Goal: Transaction & Acquisition: Purchase product/service

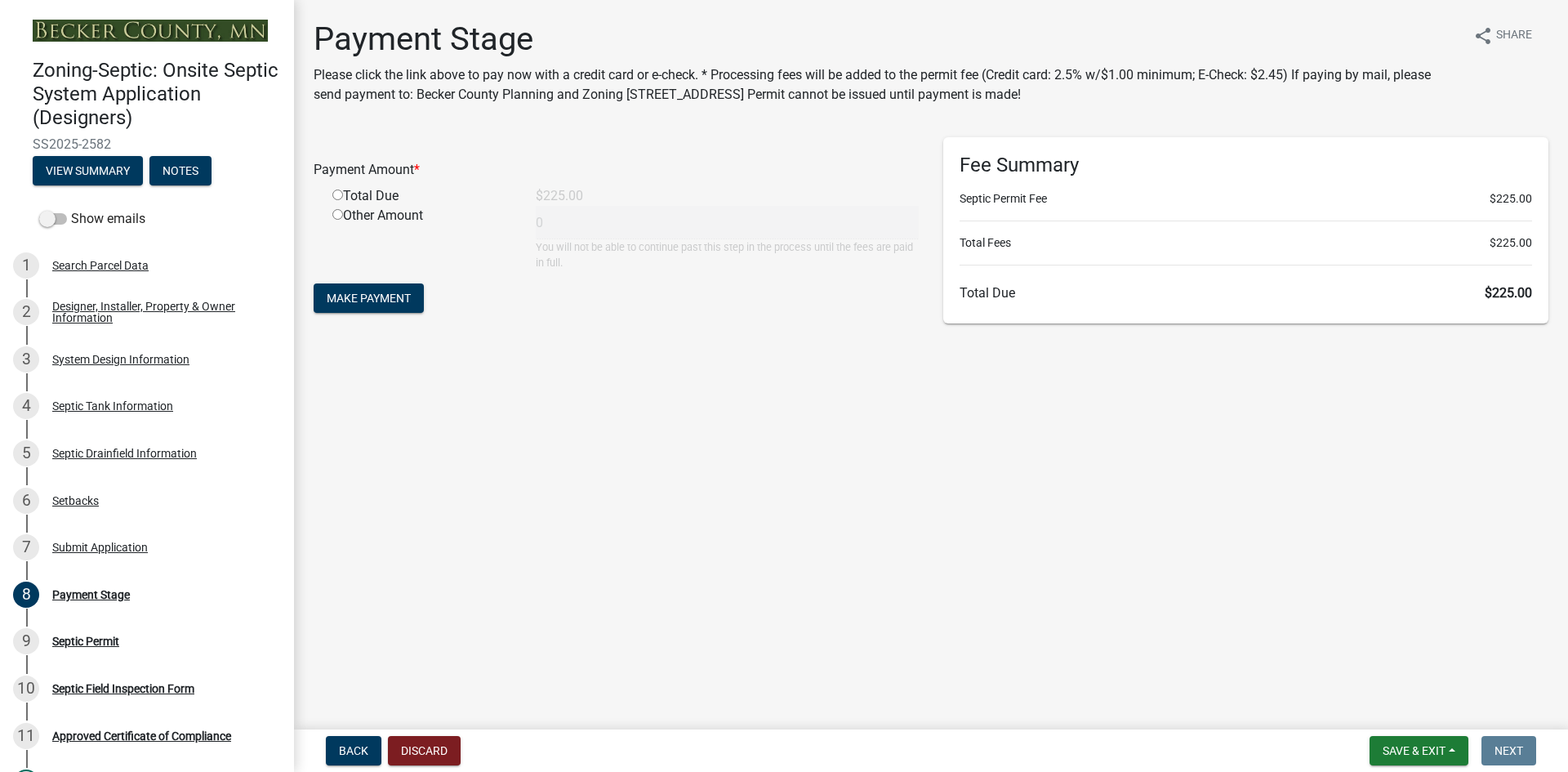
click at [338, 197] on input "radio" at bounding box center [337, 195] width 10 height 10
radio input "true"
type input "225"
click at [341, 299] on span "Make Payment" at bounding box center [368, 297] width 84 height 13
click at [337, 190] on input "radio" at bounding box center [337, 195] width 10 height 10
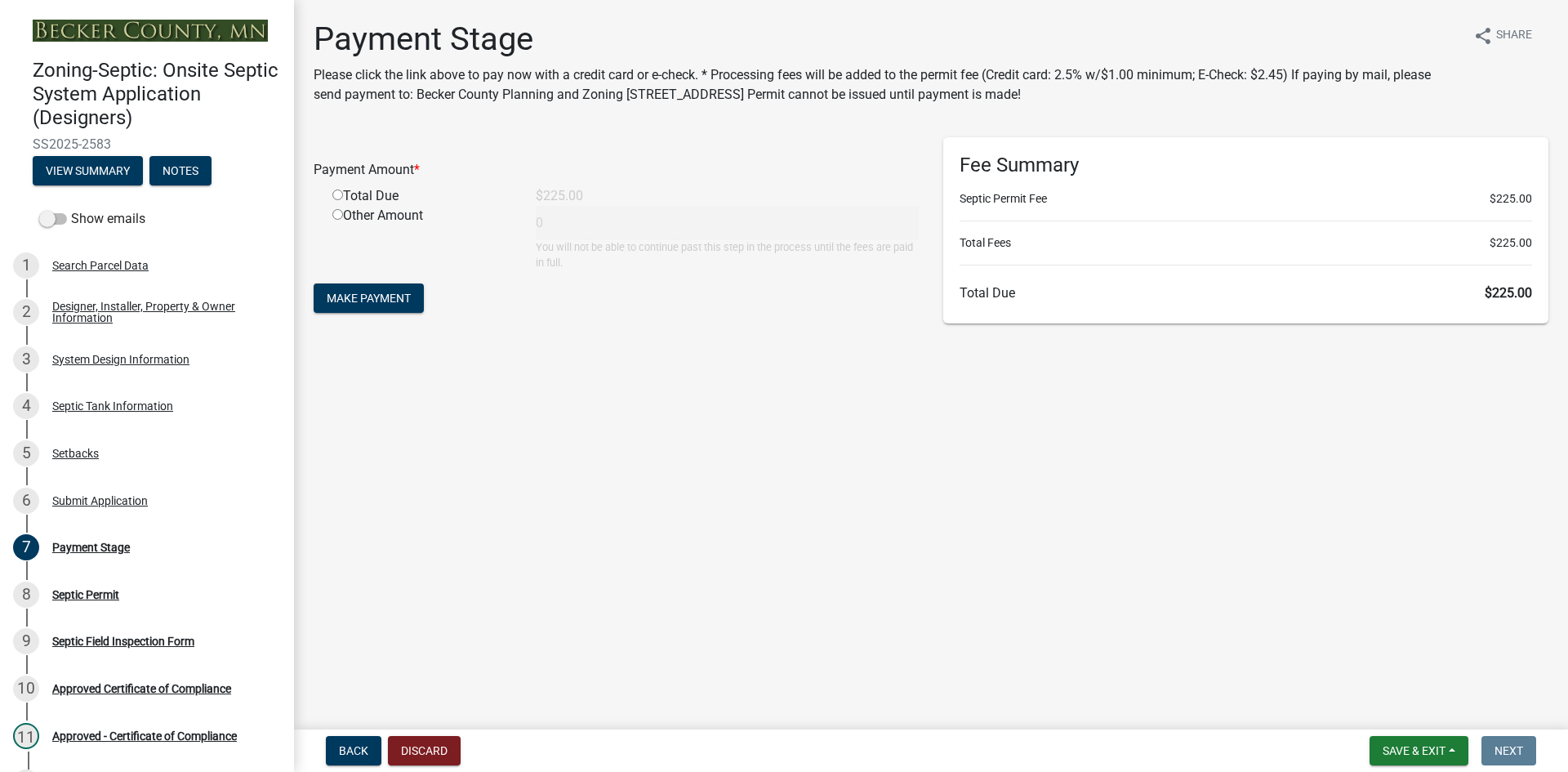
radio input "true"
type input "225"
click at [375, 292] on span "Make Payment" at bounding box center [368, 297] width 84 height 13
click at [335, 194] on input "radio" at bounding box center [337, 195] width 10 height 10
radio input "true"
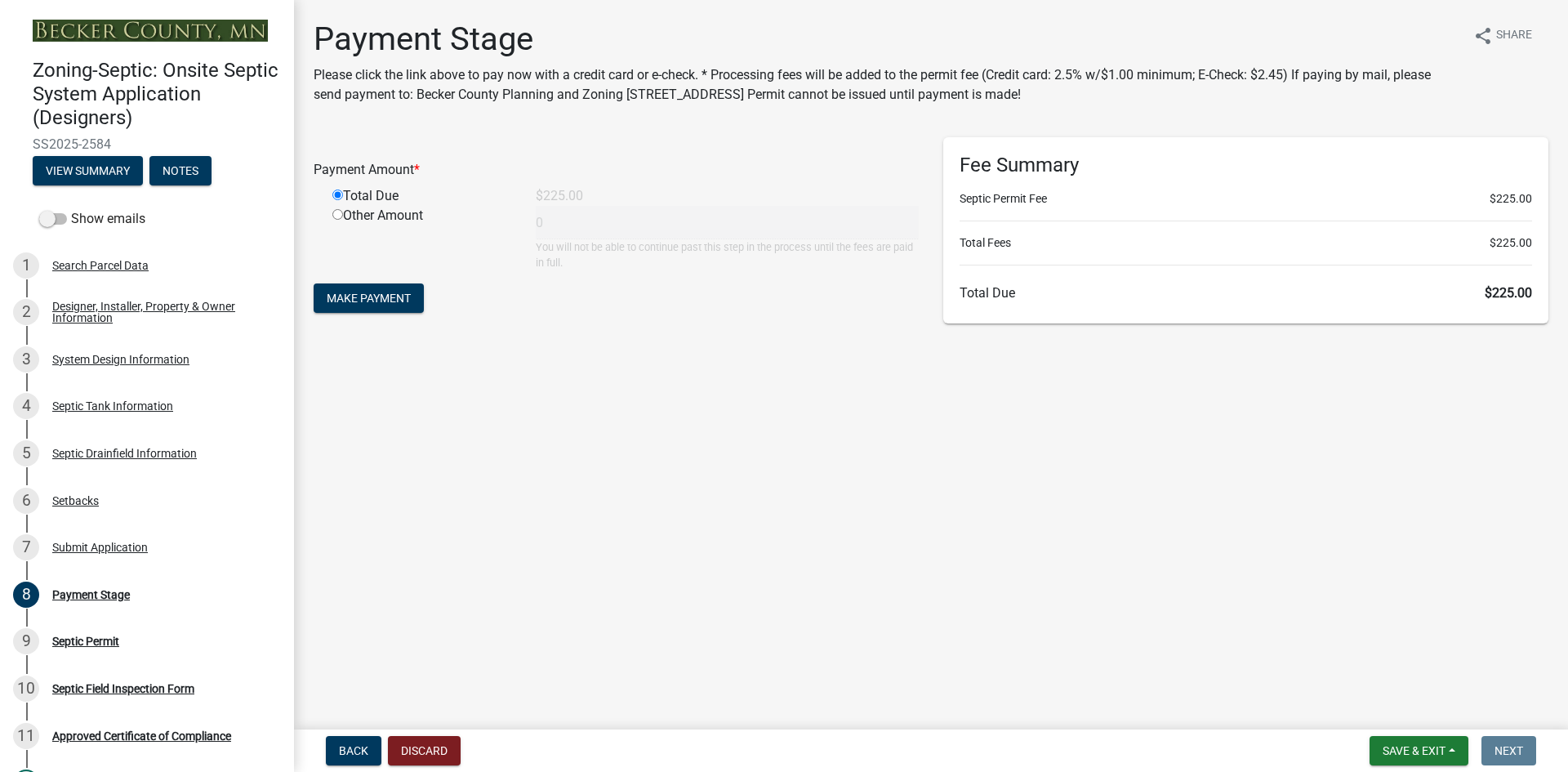
type input "225"
click at [348, 295] on span "Make Payment" at bounding box center [368, 297] width 84 height 13
